Goal: Task Accomplishment & Management: Manage account settings

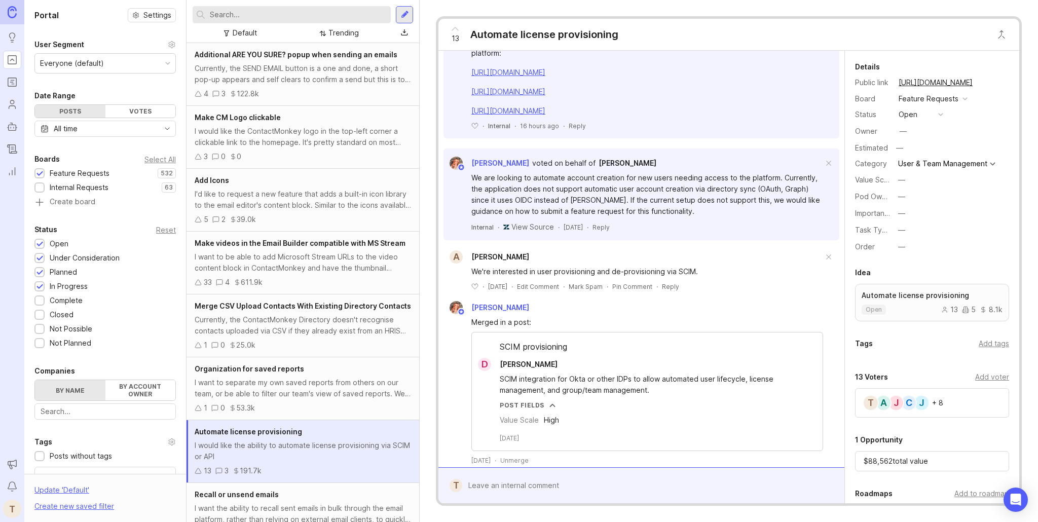
scroll to position [354, 0]
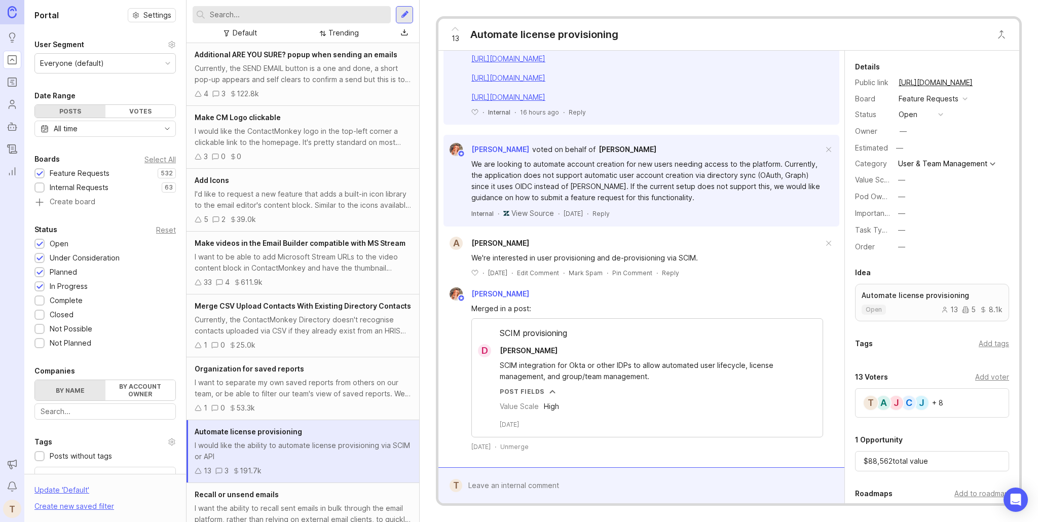
click at [361, 11] on input "text" at bounding box center [298, 14] width 177 height 11
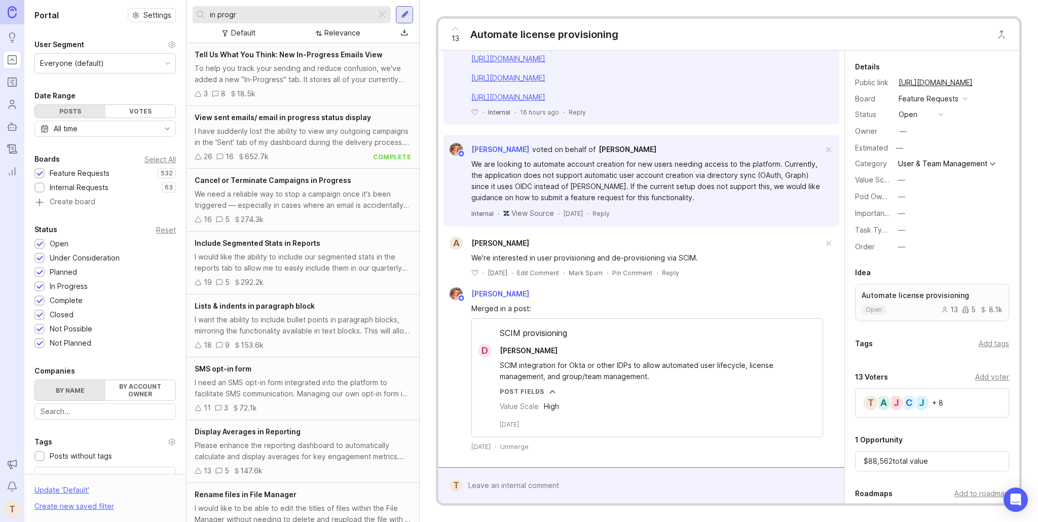
type input "in progr"
click at [346, 129] on div "I have suddenly lost the ability to view any outgoing campaigns in the 'Sent' t…" at bounding box center [303, 137] width 216 height 22
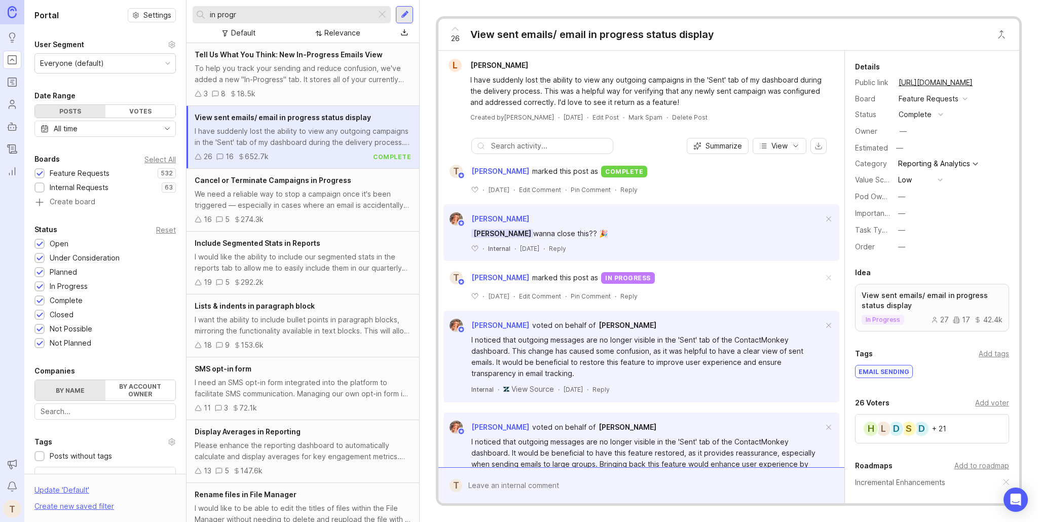
click at [406, 187] on div "Cancel or Terminate Campaigns in Progress We need a reliable way to stop a camp…" at bounding box center [303, 200] width 233 height 63
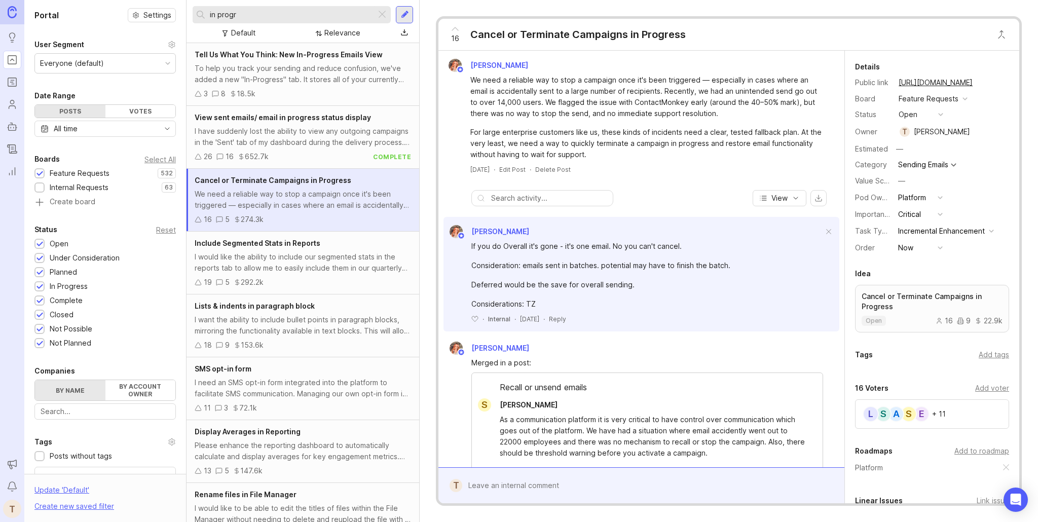
click at [938, 112] on div "button" at bounding box center [940, 114] width 5 height 5
click at [915, 168] on div "planned" at bounding box center [917, 170] width 32 height 9
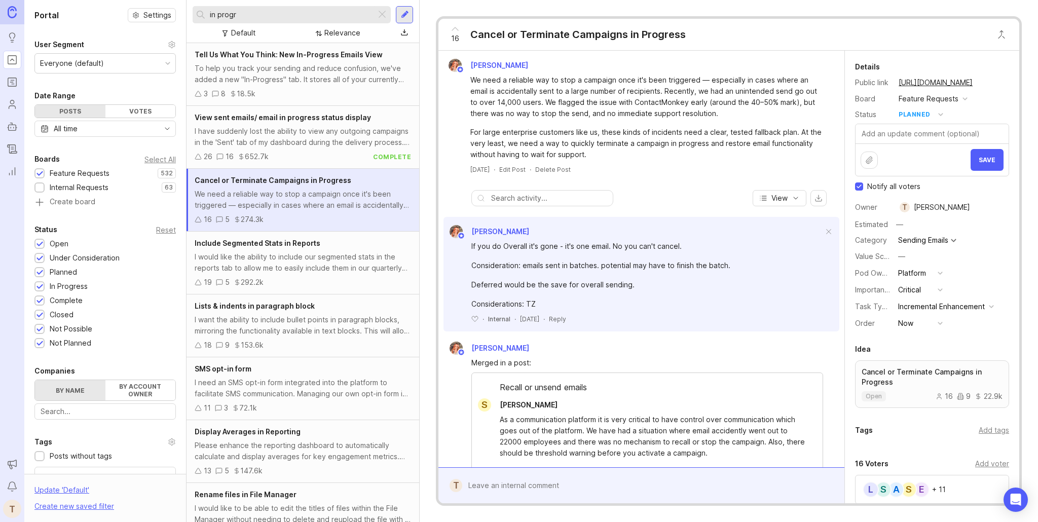
click at [873, 186] on span "Notify all voters" at bounding box center [893, 187] width 53 height 10
click at [863, 186] on input "Notify all voters" at bounding box center [859, 187] width 8 height 8
checkbox input "false"
click at [983, 162] on span "Save" at bounding box center [987, 160] width 17 height 8
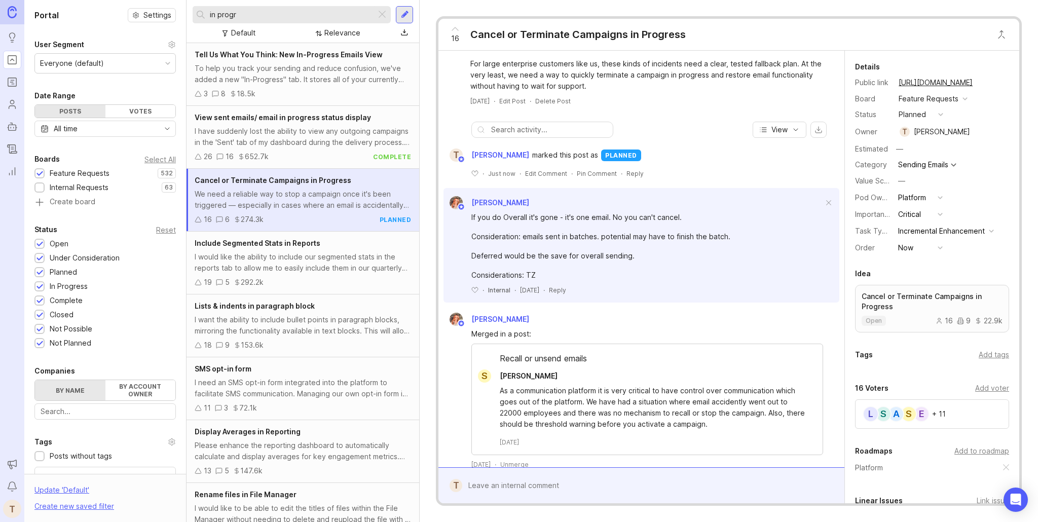
scroll to position [77, 0]
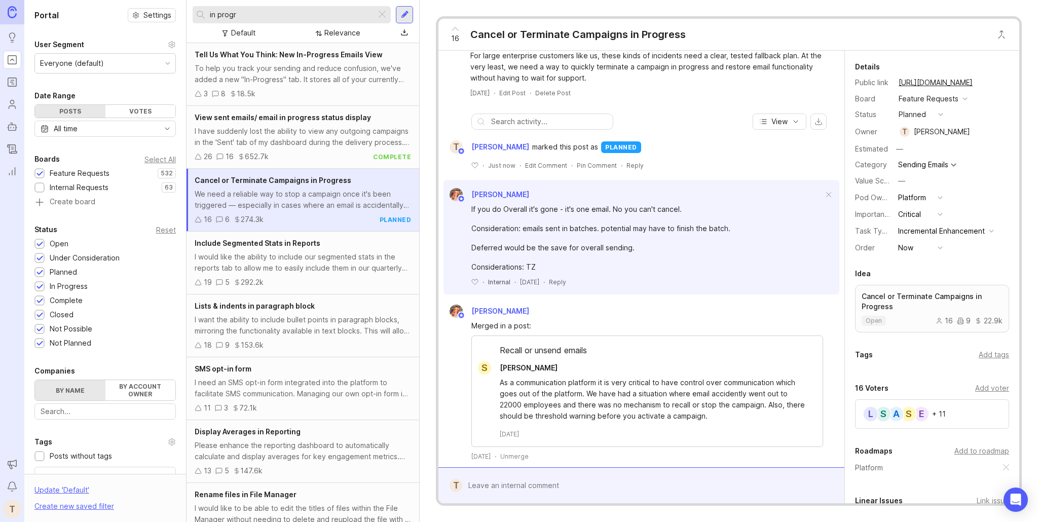
click at [323, 78] on div "To help you track your sending and reduce confusion, we've added a new "In-Prog…" at bounding box center [303, 74] width 216 height 22
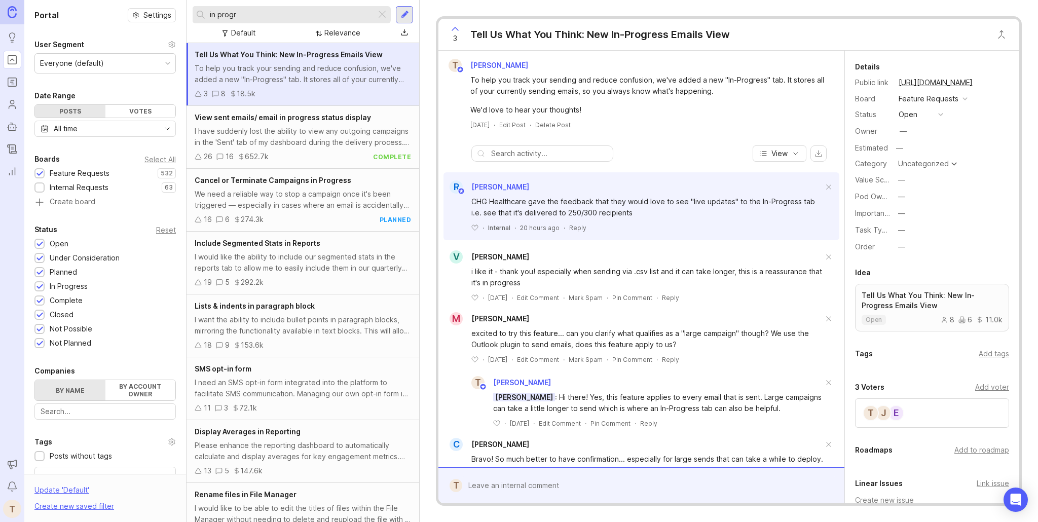
click at [388, 14] on div "in progr" at bounding box center [292, 14] width 198 height 17
click at [386, 14] on div at bounding box center [382, 14] width 12 height 13
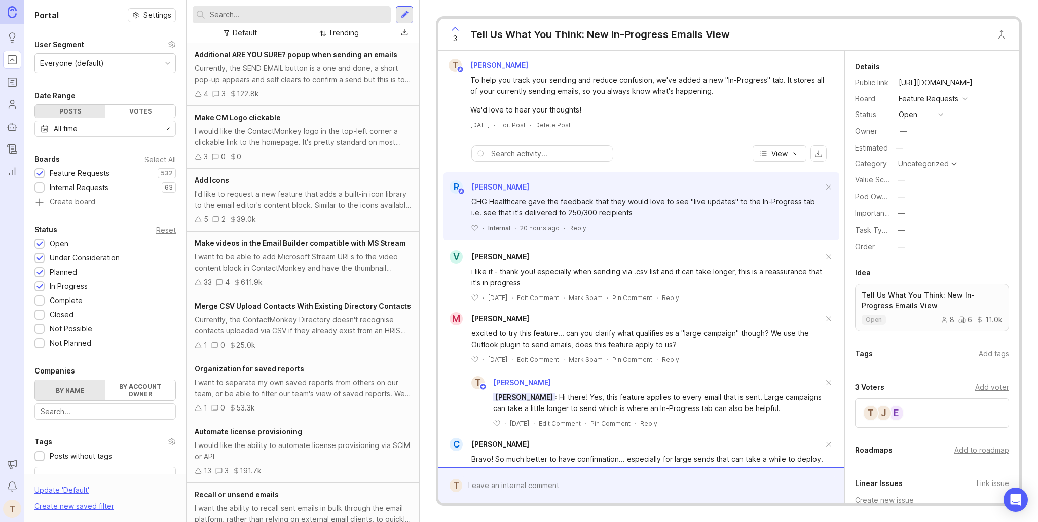
click at [254, 15] on input "text" at bounding box center [298, 14] width 177 height 11
type input "d"
type input "timezone sending"
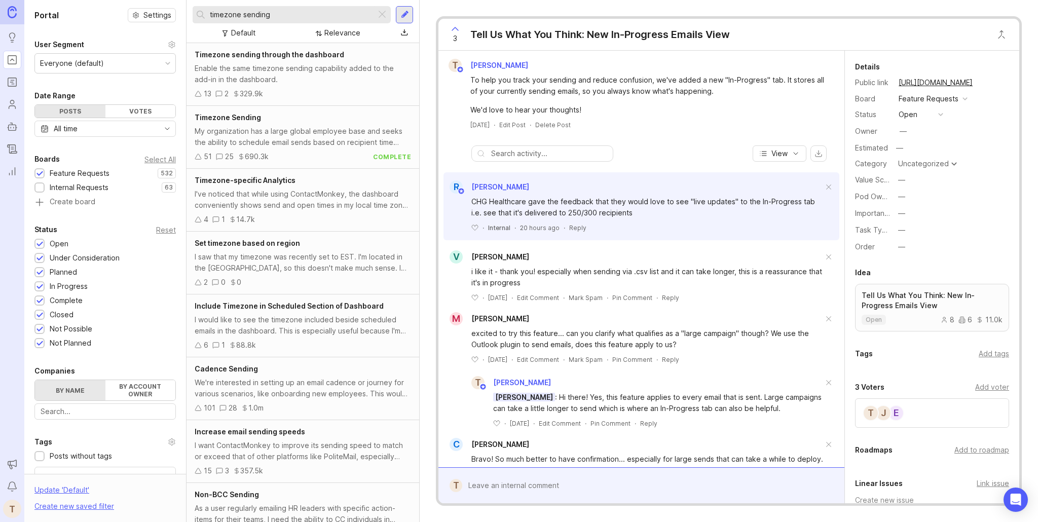
click at [296, 66] on div "Enable the same timezone sending capability added to the add-in in the dashboar…" at bounding box center [303, 74] width 216 height 22
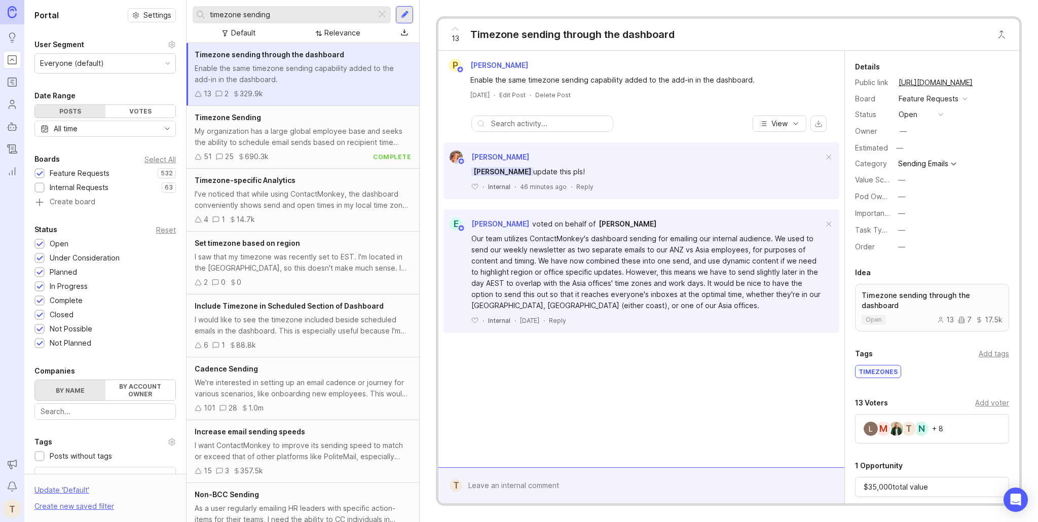
click at [943, 116] on div "button" at bounding box center [940, 114] width 5 height 5
click at [930, 186] on div "in progress" at bounding box center [924, 189] width 46 height 9
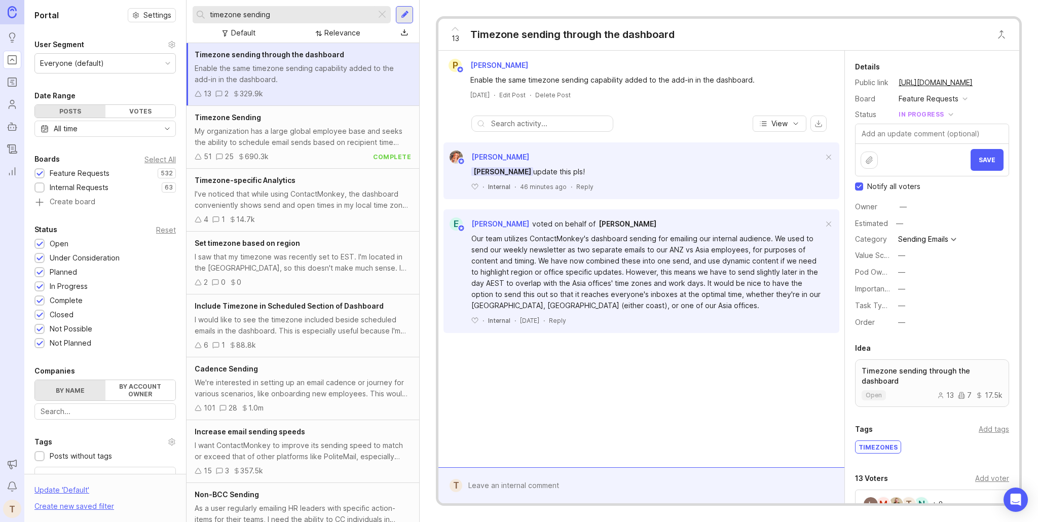
click at [872, 187] on span "Notify all voters" at bounding box center [893, 187] width 53 height 10
click at [863, 187] on input "Notify all voters" at bounding box center [859, 187] width 8 height 8
checkbox input "false"
click at [988, 158] on span "Save" at bounding box center [987, 160] width 17 height 8
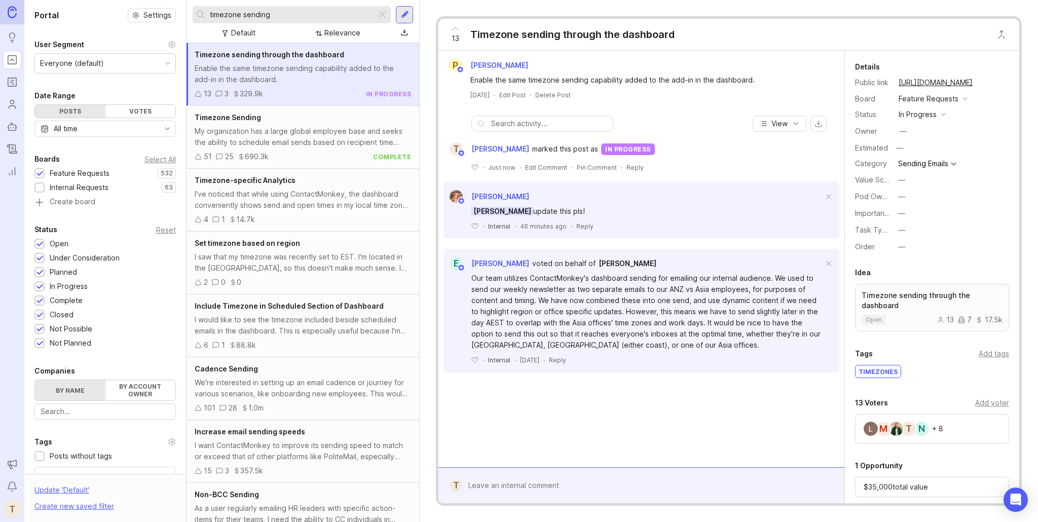
click at [328, 267] on div "I saw that my timezone was recently set to EST. I'm located in the EU, so this …" at bounding box center [303, 262] width 216 height 22
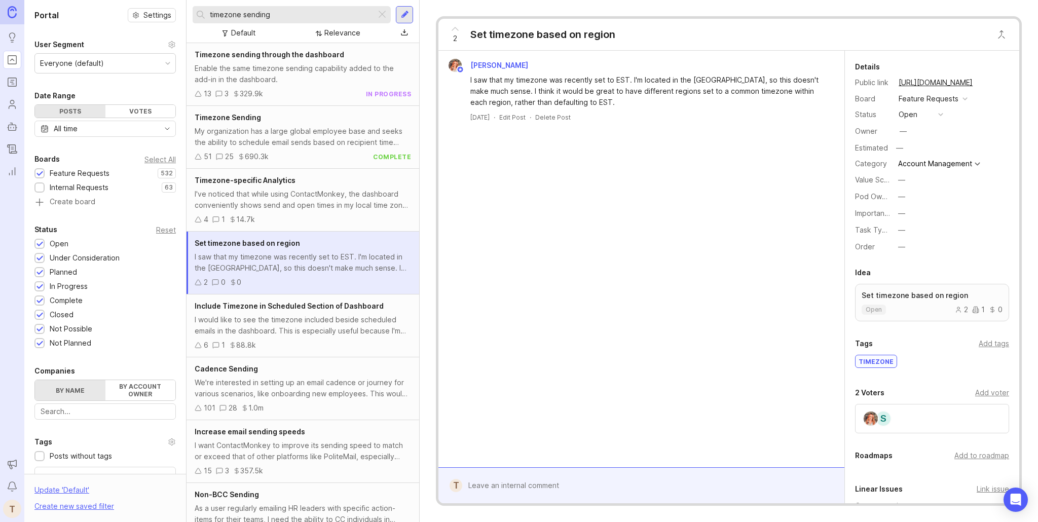
click at [382, 14] on div at bounding box center [382, 14] width 12 height 13
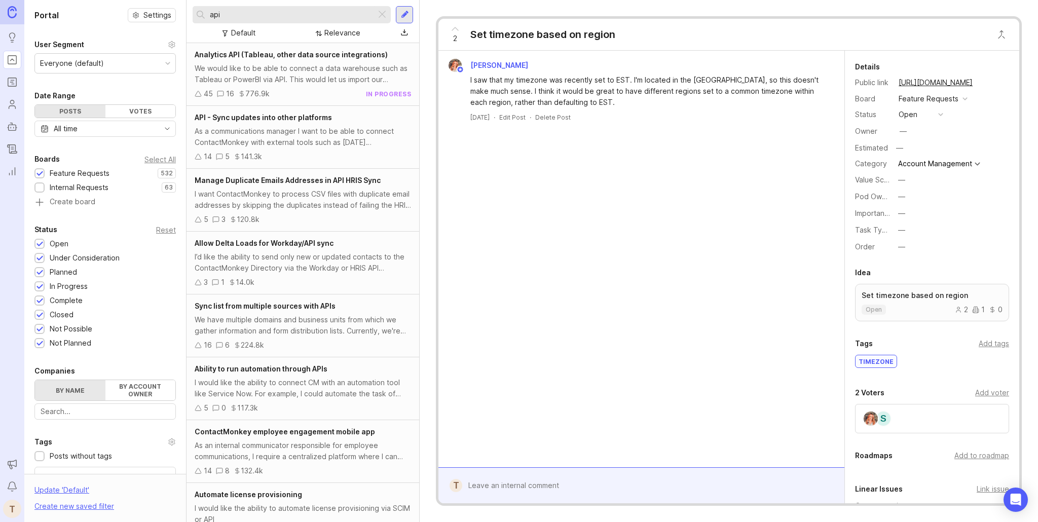
click at [349, 83] on div "We would like to be able to connect a data warehouse such as Tableau or PowerBI…" at bounding box center [303, 74] width 216 height 22
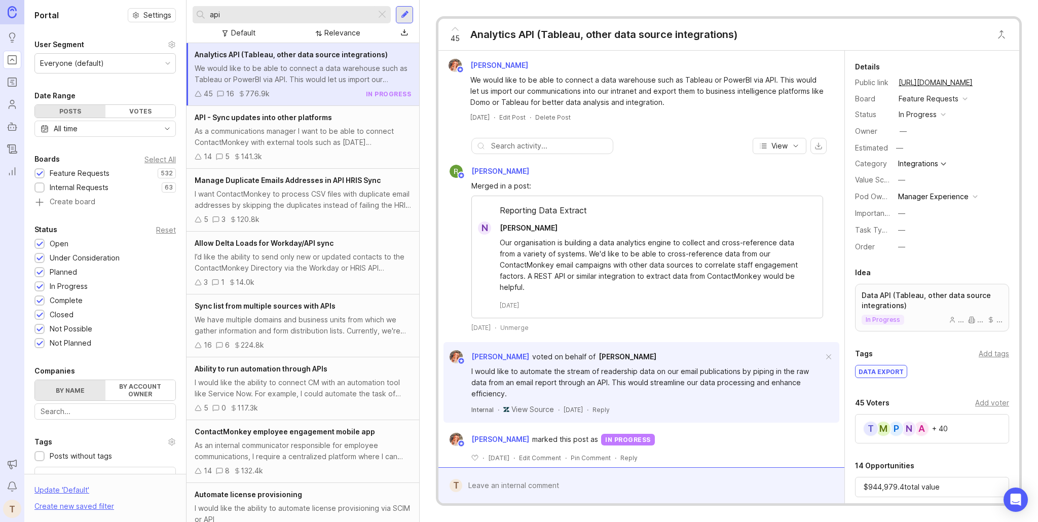
click at [354, 122] on div "API - Sync updates into other platforms" at bounding box center [303, 117] width 216 height 11
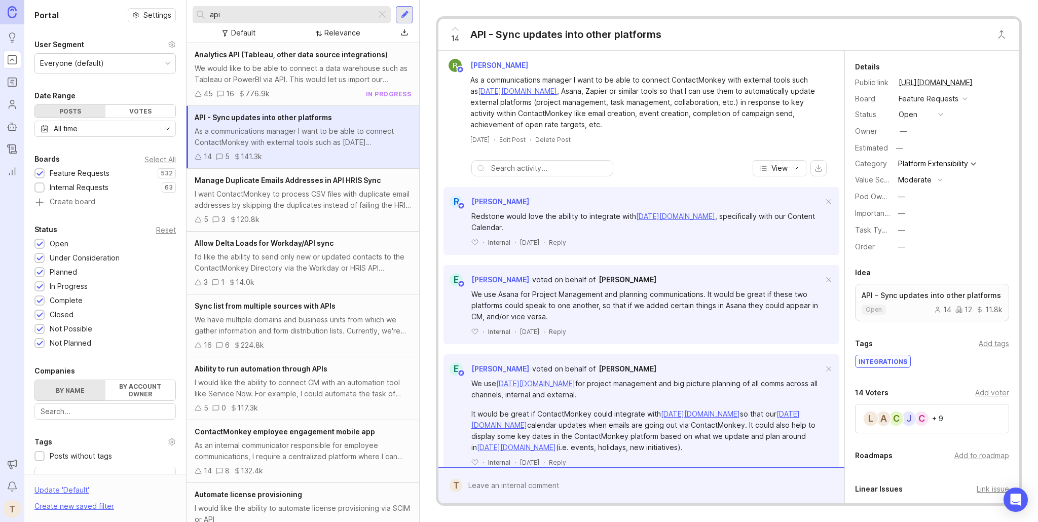
click at [366, 197] on div "I want ContactMonkey to process CSV files with duplicate email addresses by ski…" at bounding box center [303, 200] width 216 height 22
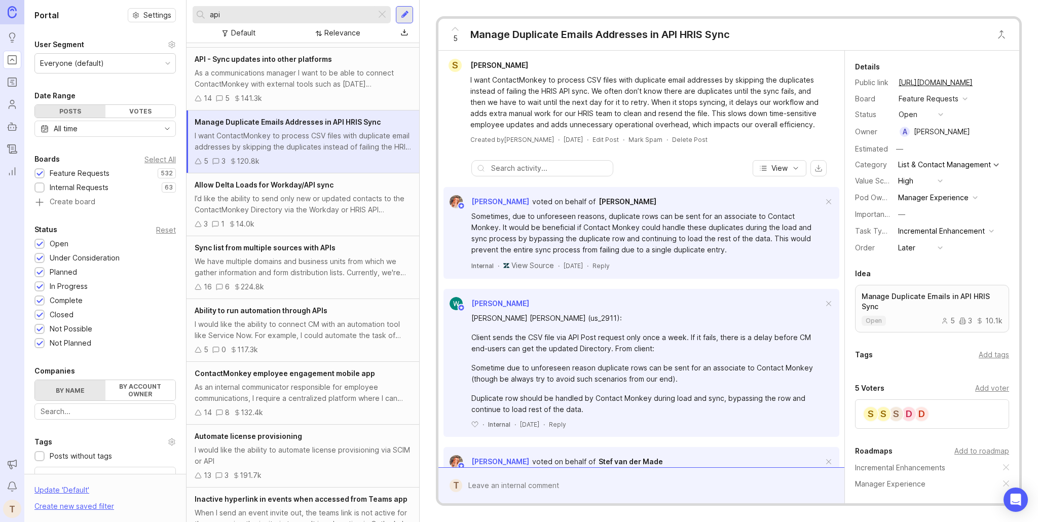
scroll to position [63, 0]
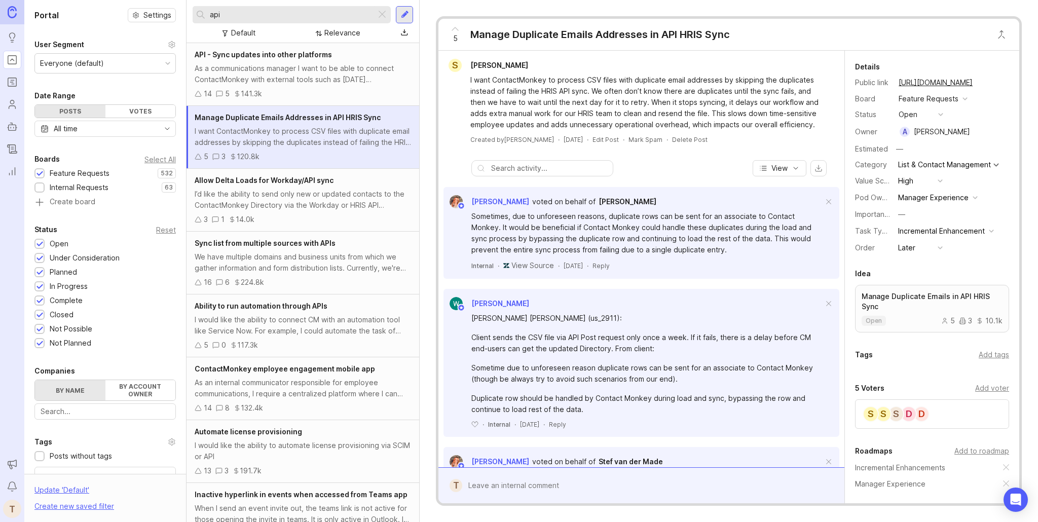
click at [323, 320] on div "I would like the ability to connect CM with an automation tool like Service Now…" at bounding box center [303, 325] width 216 height 22
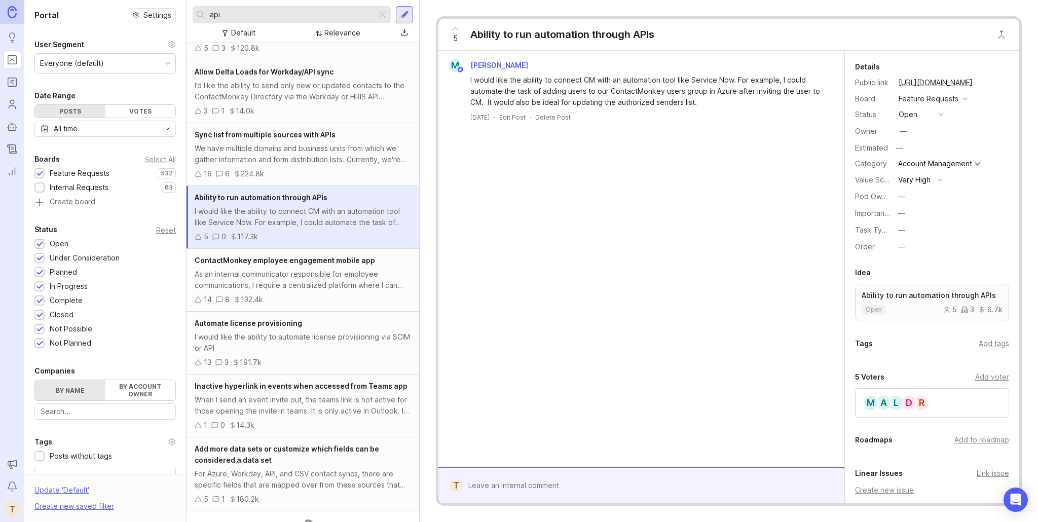
scroll to position [174, 0]
click at [342, 19] on input "api" at bounding box center [291, 14] width 162 height 11
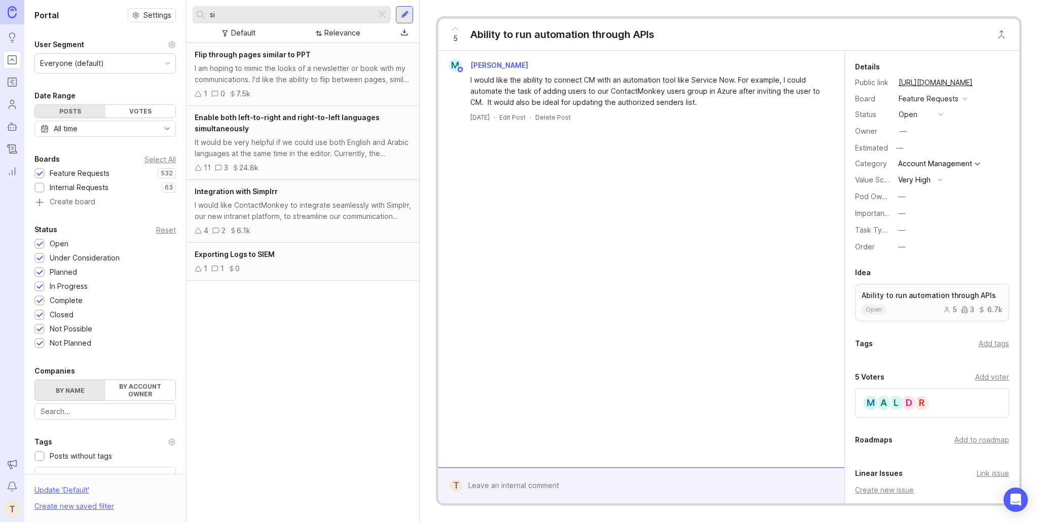
type input "s"
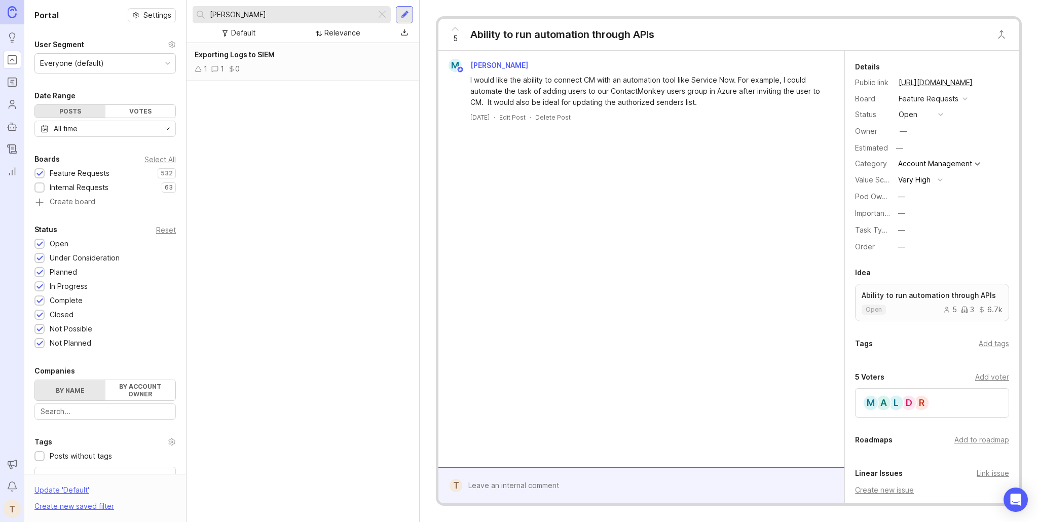
type input "seim"
click at [361, 65] on div "1 1 0" at bounding box center [303, 68] width 216 height 11
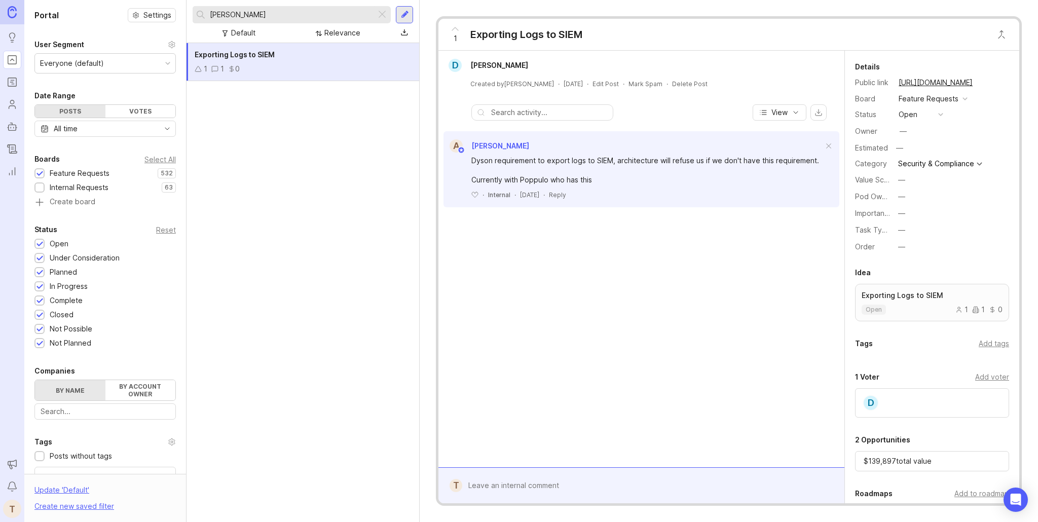
click at [385, 18] on div at bounding box center [382, 14] width 12 height 13
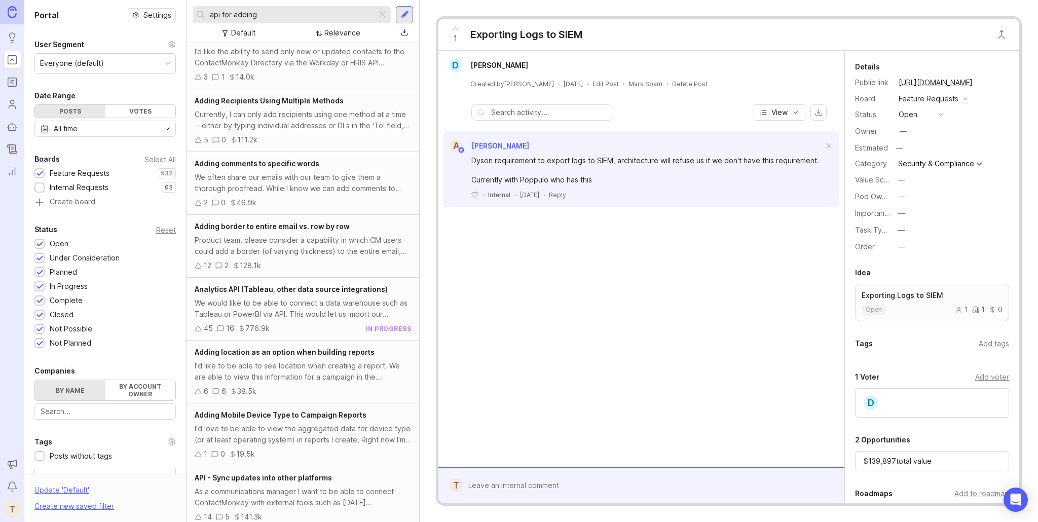
scroll to position [22, 0]
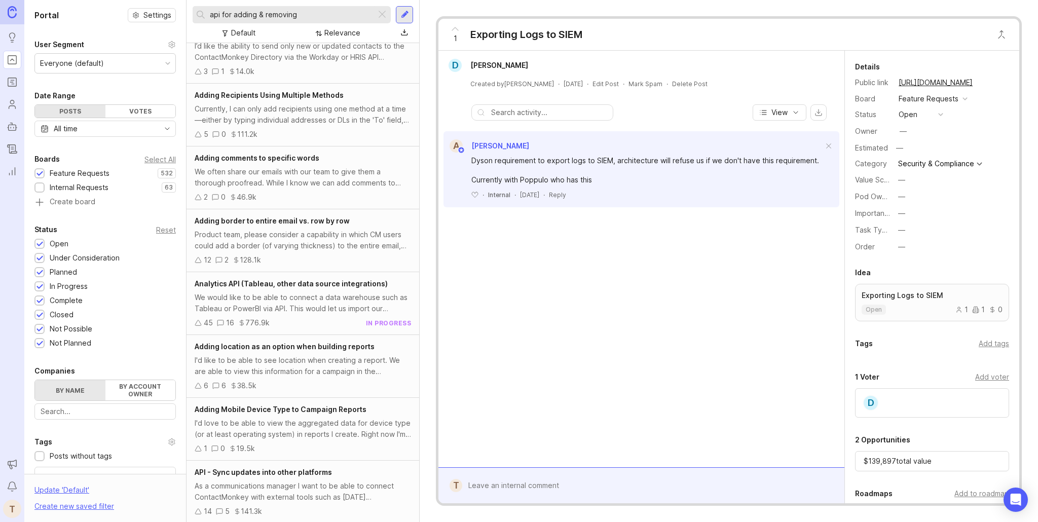
type input "api for adding & removing"
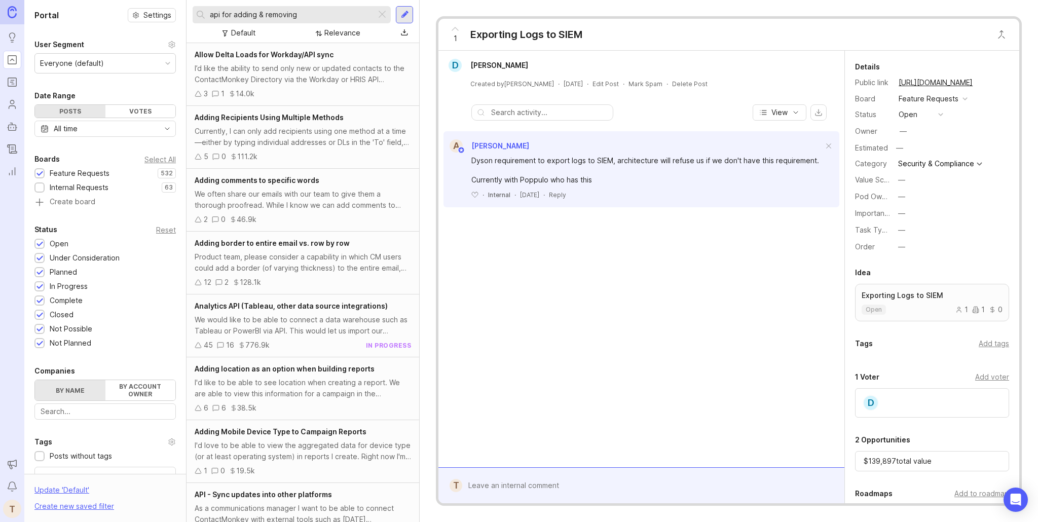
click at [370, 52] on div "Allow Delta Loads for Workday/API sync" at bounding box center [303, 54] width 216 height 11
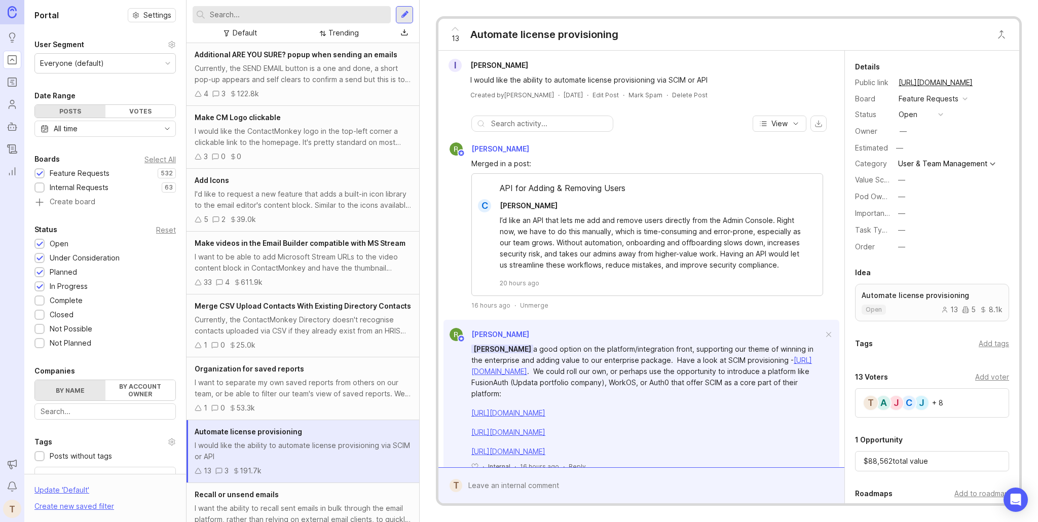
click at [907, 134] on div "—" at bounding box center [903, 131] width 7 height 11
type input "tej"
click at [903, 191] on button "—" at bounding box center [920, 197] width 51 height 13
click at [912, 274] on li "Platform" at bounding box center [920, 272] width 51 height 19
click at [882, 410] on div "A" at bounding box center [884, 404] width 16 height 16
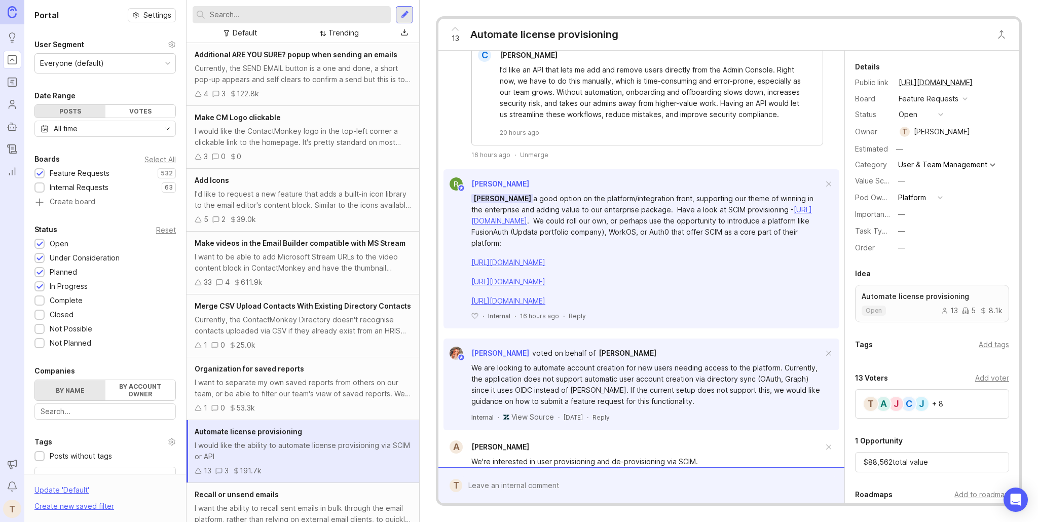
scroll to position [150, 0]
click at [505, 222] on link "[URL][DOMAIN_NAME]" at bounding box center [642, 216] width 341 height 20
